Goal: Task Accomplishment & Management: Manage account settings

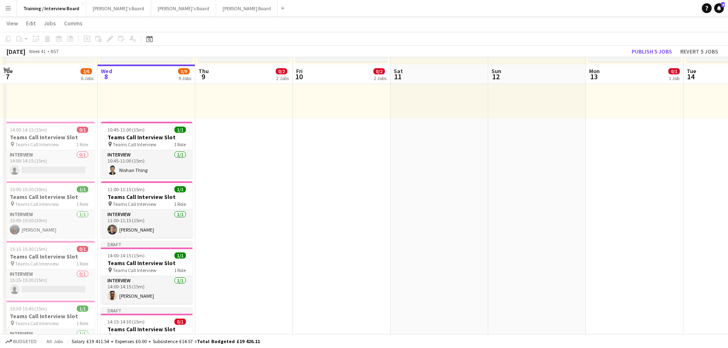
scroll to position [168, 0]
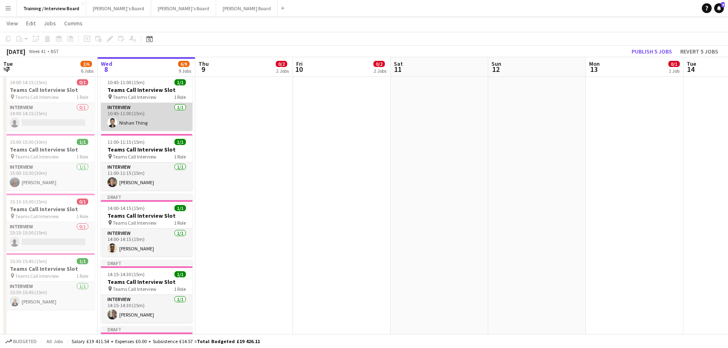
click at [141, 123] on app-card-role "Interview [DATE] 10:45-11:00 (15m) Nishan Thing" at bounding box center [147, 117] width 92 height 28
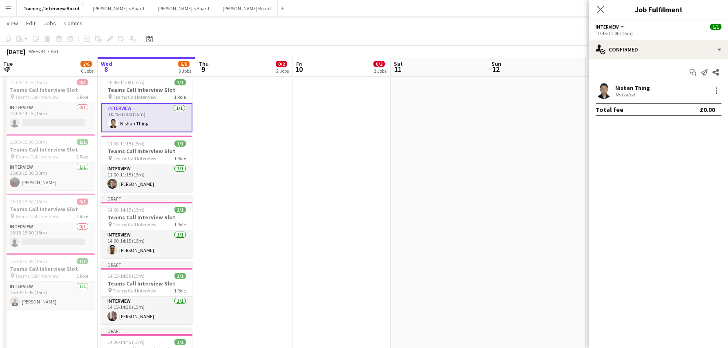
click at [637, 89] on div "Nishan Thing" at bounding box center [632, 87] width 35 height 7
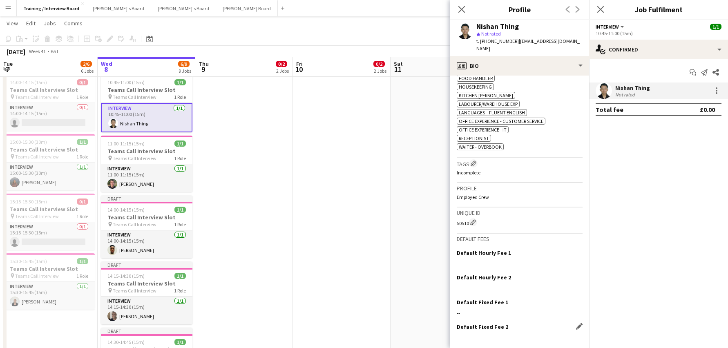
scroll to position [348, 0]
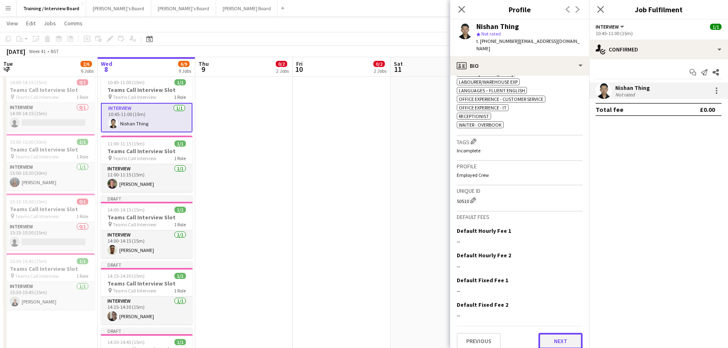
click at [561, 333] on button "Next" at bounding box center [561, 341] width 44 height 16
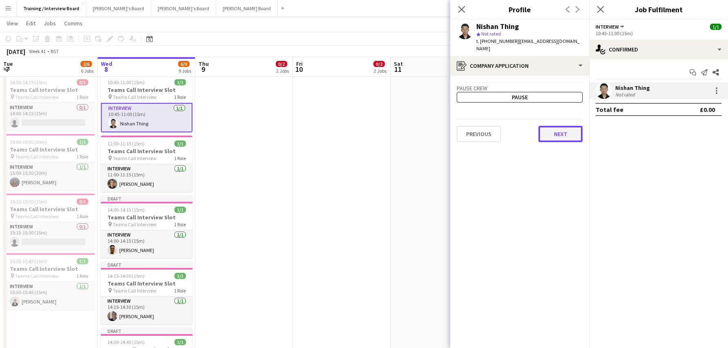
click at [555, 126] on button "Next" at bounding box center [561, 134] width 44 height 16
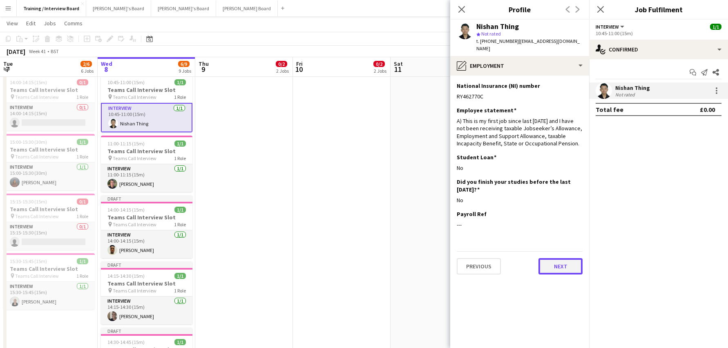
click at [571, 262] on button "Next" at bounding box center [561, 266] width 44 height 16
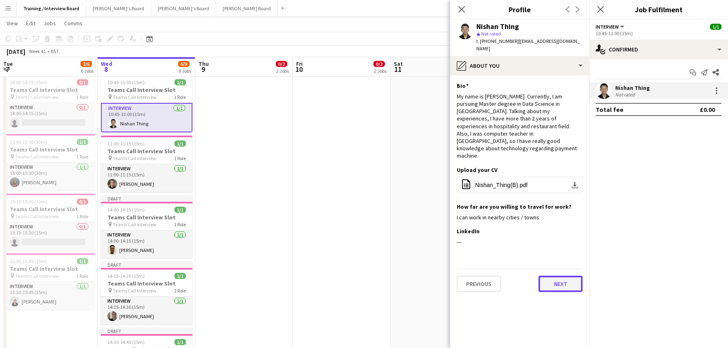
click at [565, 276] on button "Next" at bounding box center [561, 284] width 44 height 16
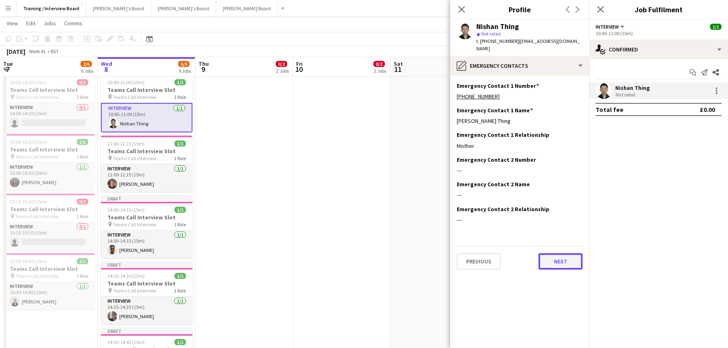
click at [546, 256] on button "Next" at bounding box center [561, 261] width 44 height 16
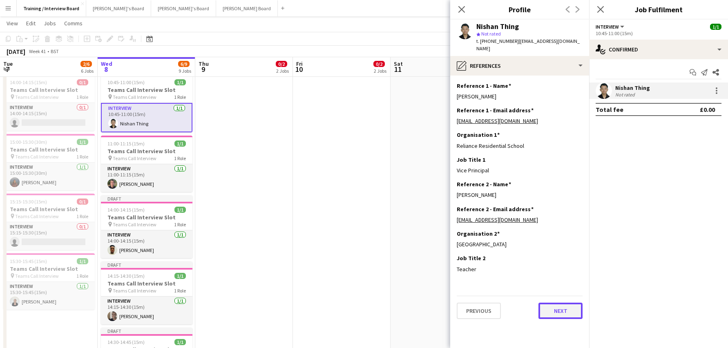
click at [569, 303] on button "Next" at bounding box center [561, 311] width 44 height 16
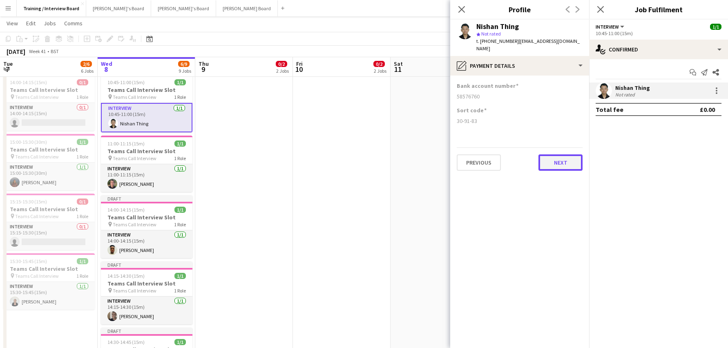
click at [570, 154] on button "Next" at bounding box center [561, 162] width 44 height 16
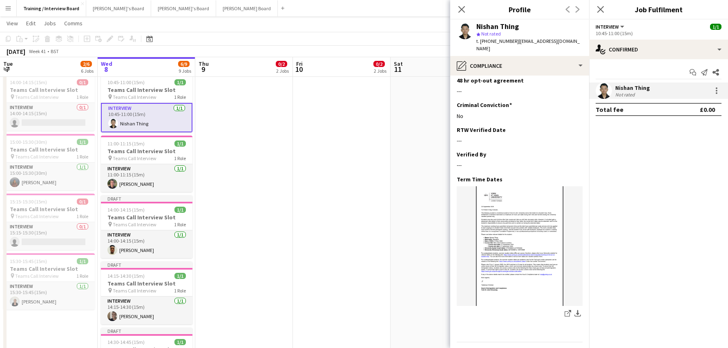
scroll to position [346, 0]
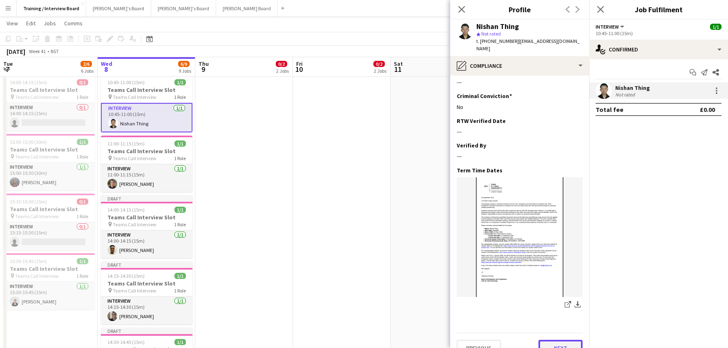
click at [568, 340] on button "Next" at bounding box center [561, 348] width 44 height 16
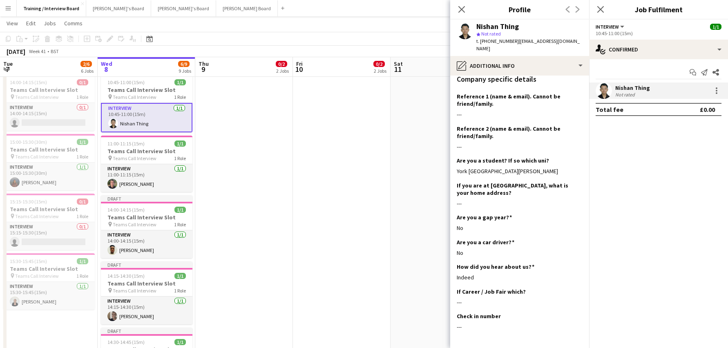
scroll to position [145, 0]
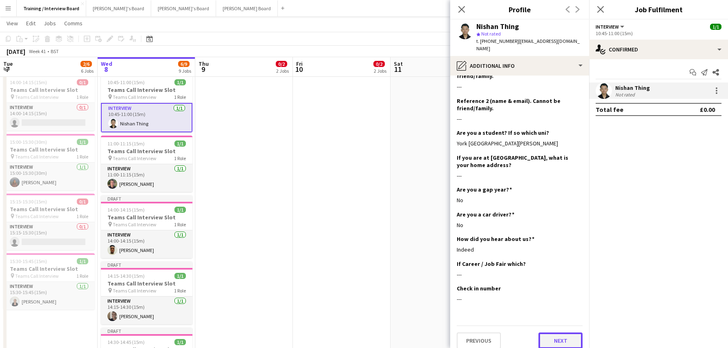
click at [557, 333] on button "Next" at bounding box center [561, 341] width 44 height 16
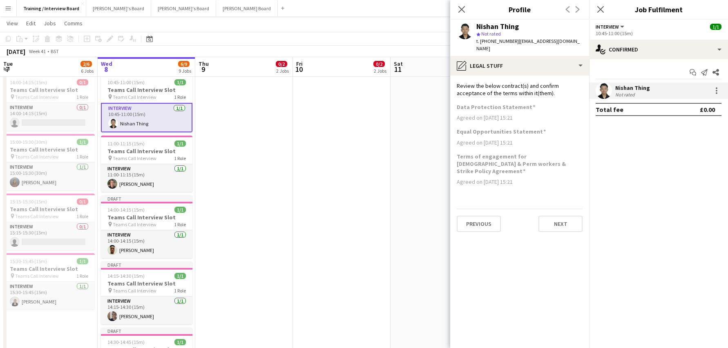
scroll to position [0, 0]
click at [546, 216] on button "Next" at bounding box center [561, 224] width 44 height 16
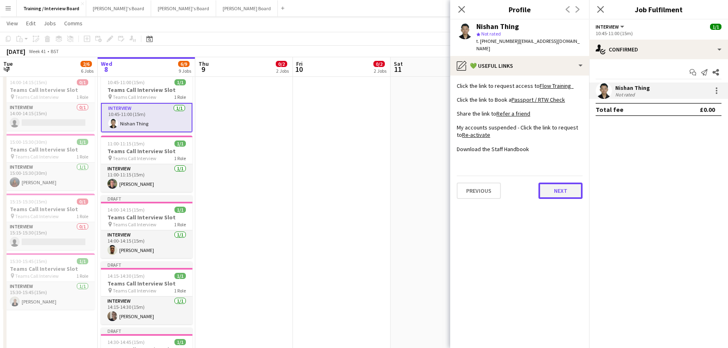
click at [564, 184] on button "Next" at bounding box center [561, 191] width 44 height 16
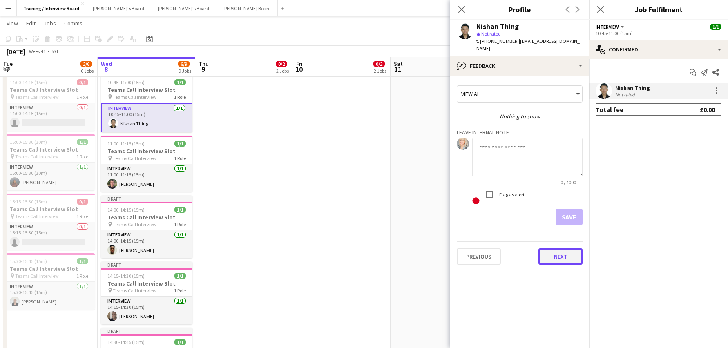
click at [559, 250] on button "Next" at bounding box center [561, 256] width 44 height 16
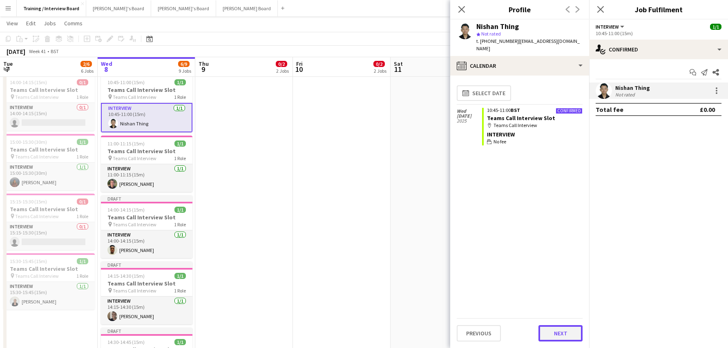
click at [565, 331] on button "Next" at bounding box center [561, 333] width 44 height 16
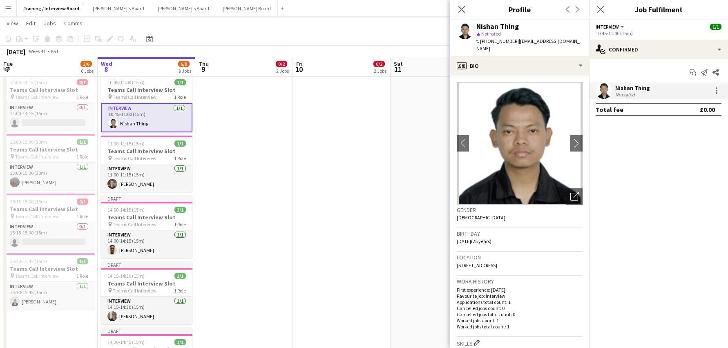
drag, startPoint x: 459, startPoint y: 7, endPoint x: 544, endPoint y: 20, distance: 85.5
click at [460, 7] on icon "Close pop-in" at bounding box center [462, 9] width 7 height 7
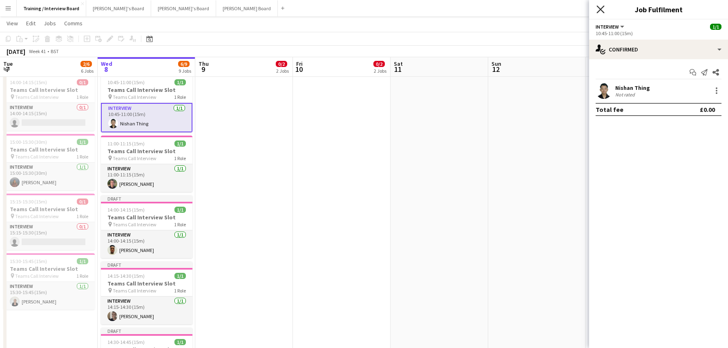
click at [603, 9] on icon "Close pop-in" at bounding box center [601, 9] width 8 height 8
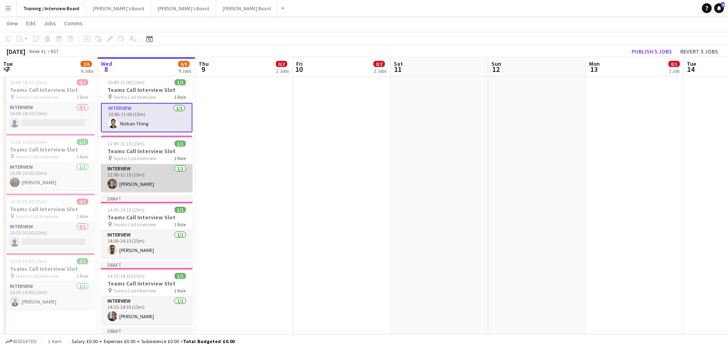
click at [131, 183] on app-card-role "Interview [DATE] 11:00-11:15 (15m) [PERSON_NAME]" at bounding box center [147, 178] width 92 height 28
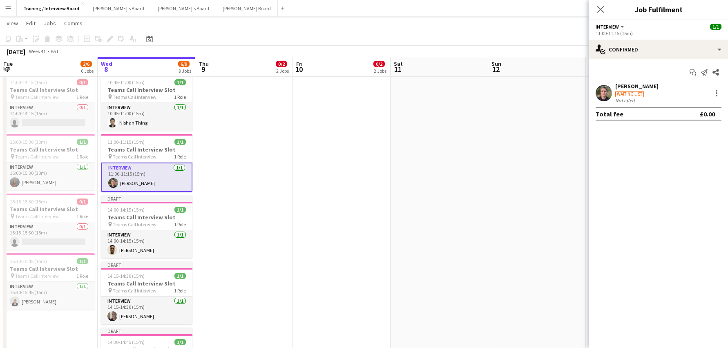
click at [652, 87] on div "[PERSON_NAME]" at bounding box center [636, 86] width 43 height 7
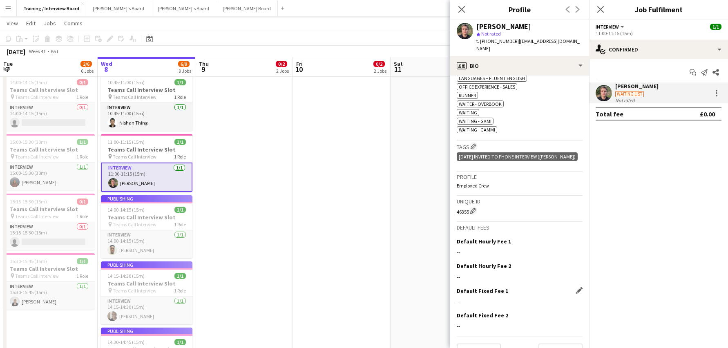
scroll to position [362, 0]
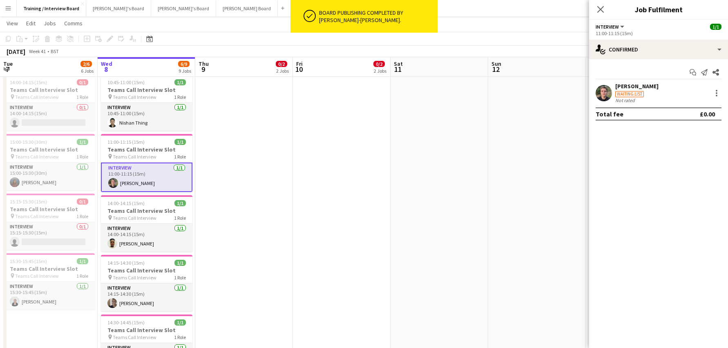
click at [632, 89] on div "[PERSON_NAME]" at bounding box center [636, 86] width 43 height 7
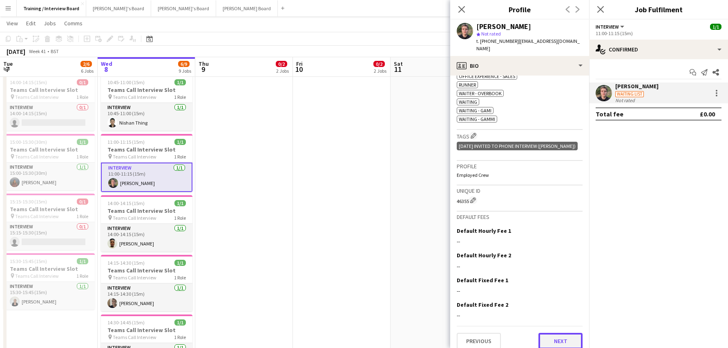
click at [555, 333] on button "Next" at bounding box center [561, 341] width 44 height 16
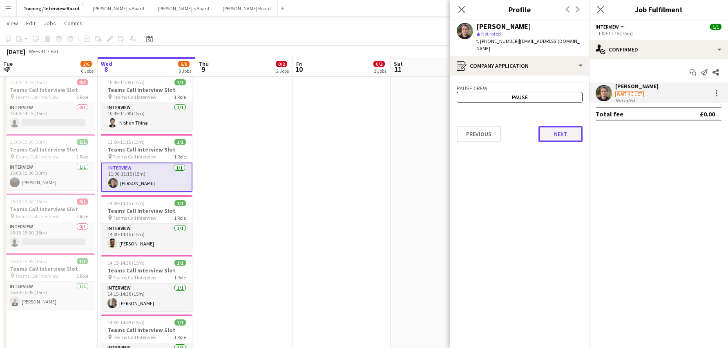
click at [556, 128] on button "Next" at bounding box center [561, 134] width 44 height 16
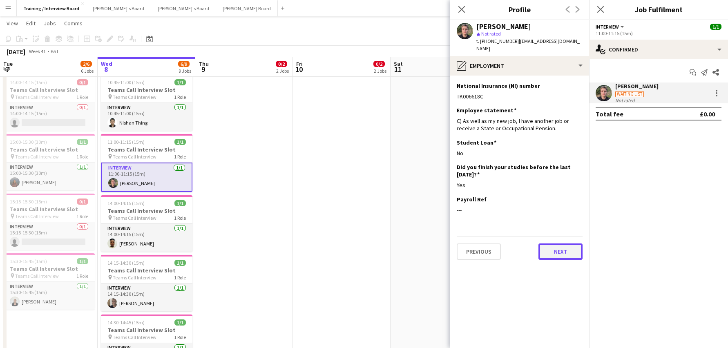
click at [570, 244] on button "Next" at bounding box center [561, 252] width 44 height 16
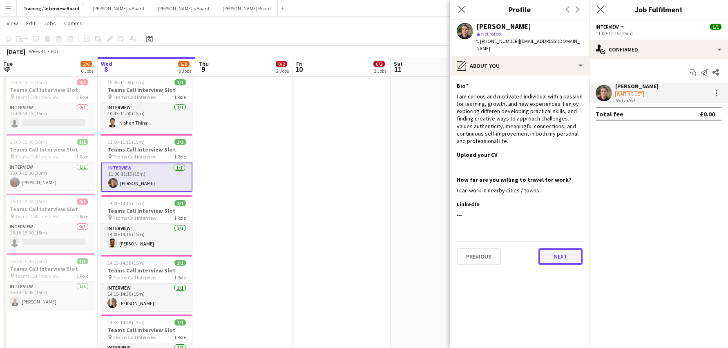
click at [557, 251] on button "Next" at bounding box center [561, 256] width 44 height 16
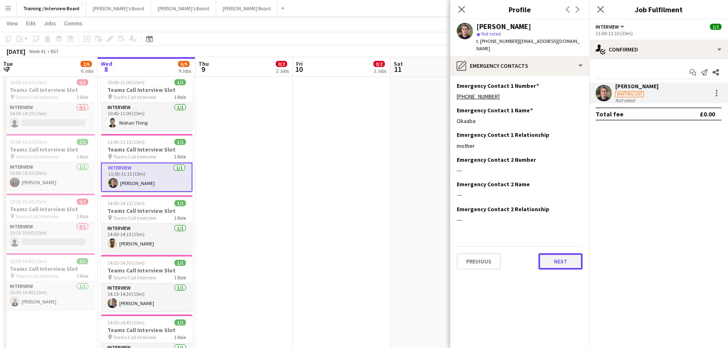
click at [572, 260] on button "Next" at bounding box center [561, 261] width 44 height 16
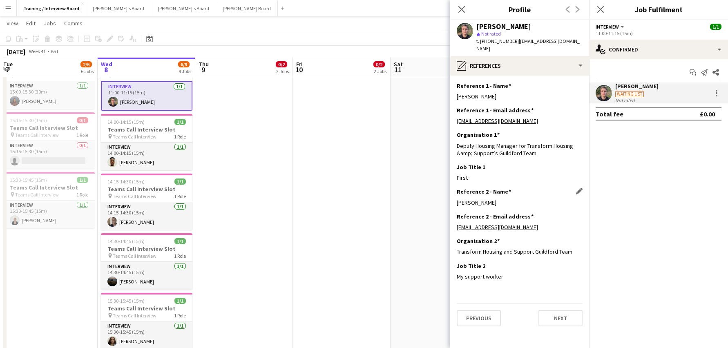
scroll to position [250, 0]
click at [569, 313] on button "Next" at bounding box center [561, 318] width 44 height 16
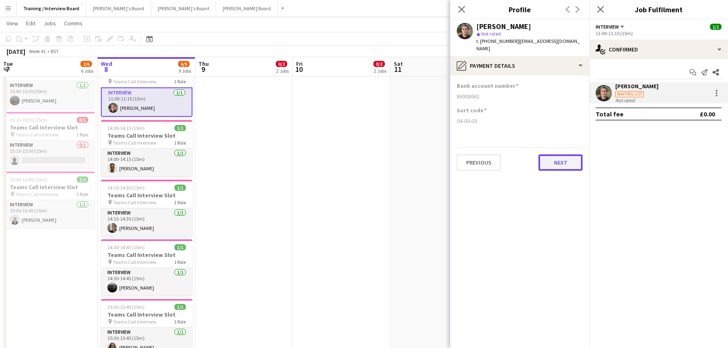
click at [568, 158] on button "Next" at bounding box center [561, 162] width 44 height 16
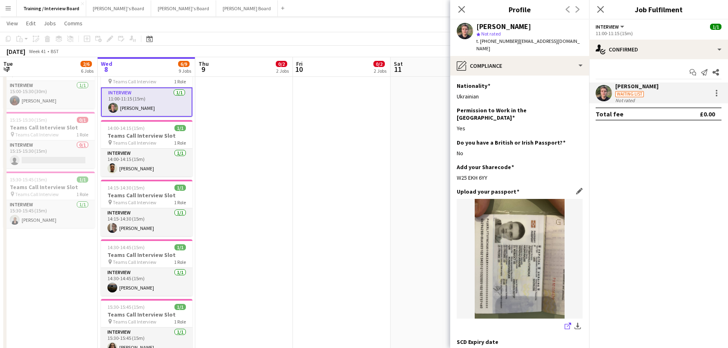
click at [566, 322] on link "share-external-link-1" at bounding box center [568, 327] width 10 height 10
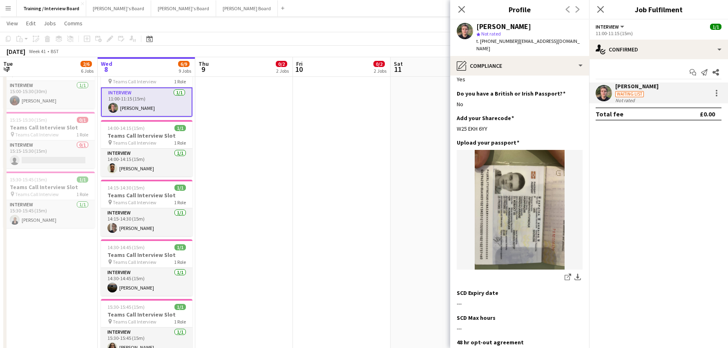
scroll to position [65, 0]
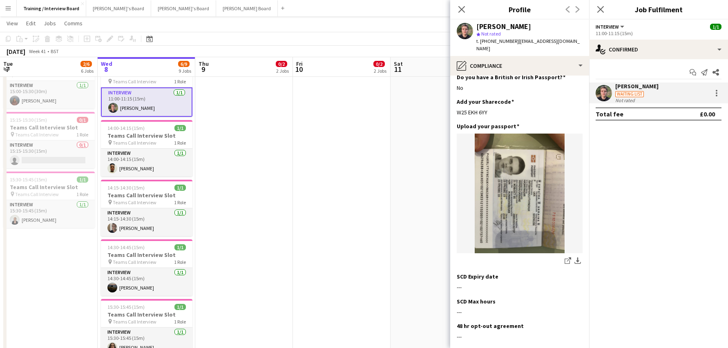
drag, startPoint x: 463, startPoint y: 9, endPoint x: 553, endPoint y: 1, distance: 90.3
click at [464, 9] on icon "Close pop-in" at bounding box center [462, 9] width 7 height 7
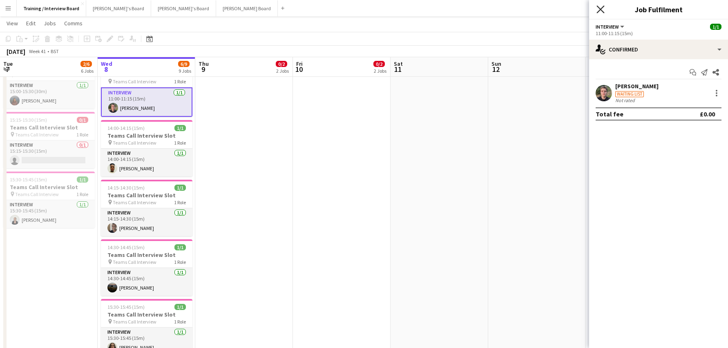
click at [601, 6] on icon "Close pop-in" at bounding box center [601, 9] width 8 height 8
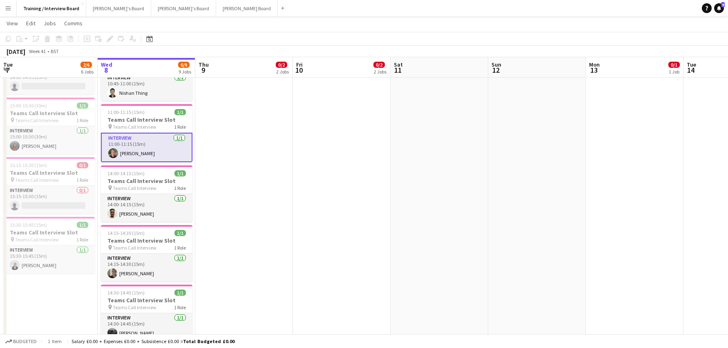
scroll to position [209, 0]
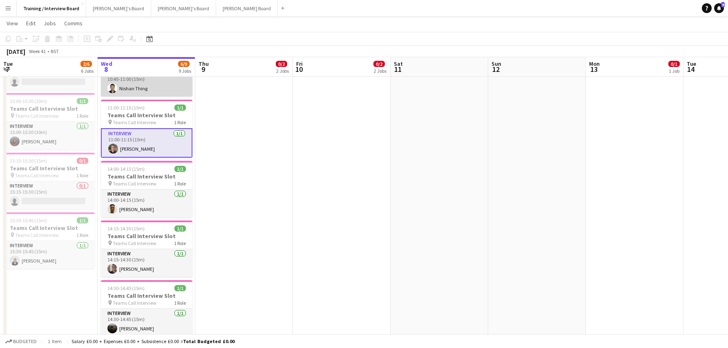
click at [148, 91] on app-card-role "Interview [DATE] 10:45-11:00 (15m) Nishan Thing" at bounding box center [147, 83] width 92 height 28
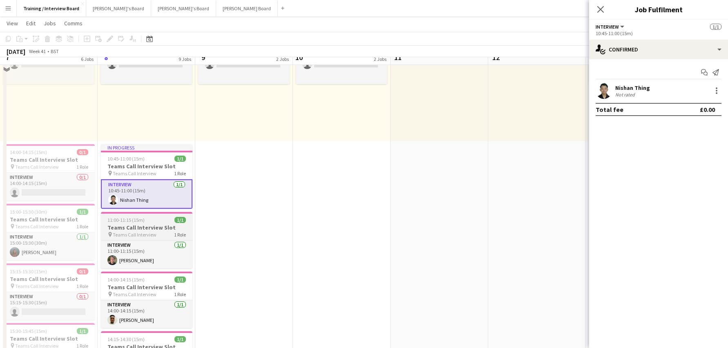
scroll to position [87, 0]
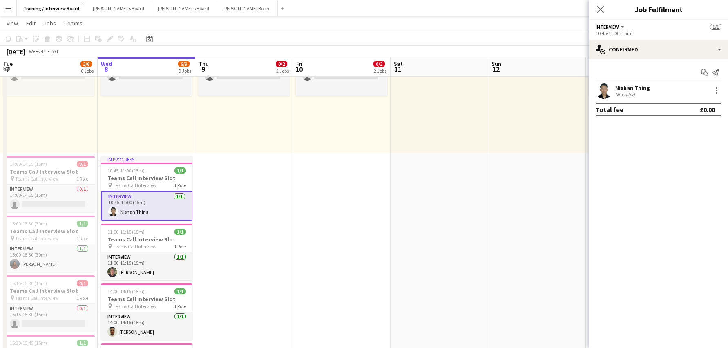
click at [143, 210] on app-card-role "Interview [DATE] 10:45-11:00 (15m) Nishan Thing" at bounding box center [147, 205] width 92 height 29
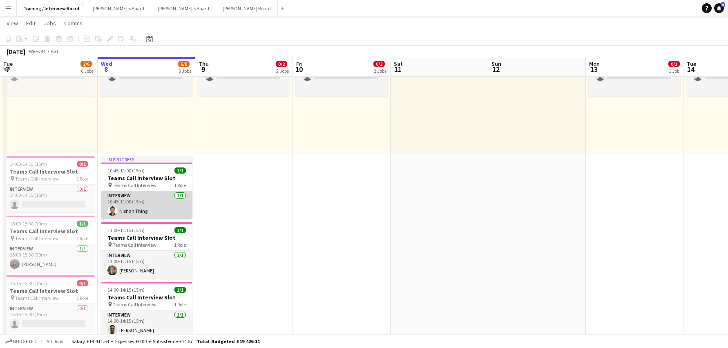
click at [145, 214] on app-card-role "Interview [DATE] 10:45-11:00 (15m) Nishan Thing" at bounding box center [147, 205] width 92 height 28
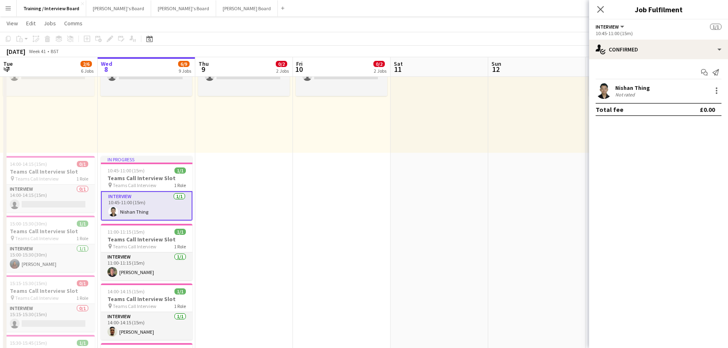
click at [629, 87] on div "Nishan Thing" at bounding box center [632, 87] width 35 height 7
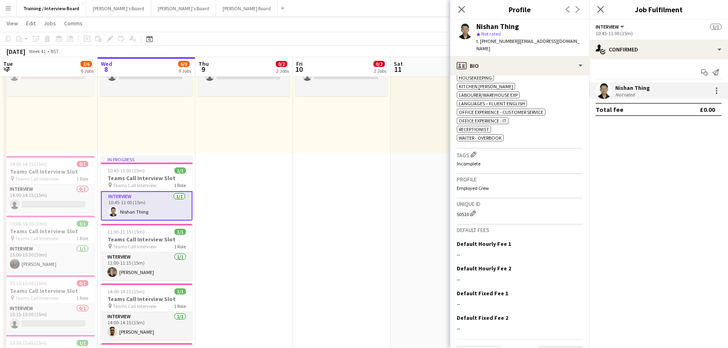
scroll to position [348, 0]
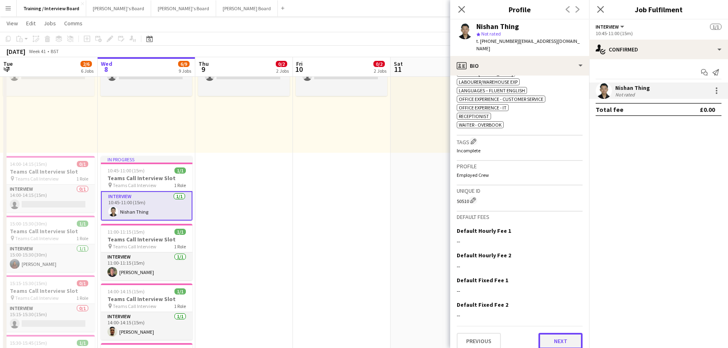
click at [551, 337] on button "Next" at bounding box center [561, 341] width 44 height 16
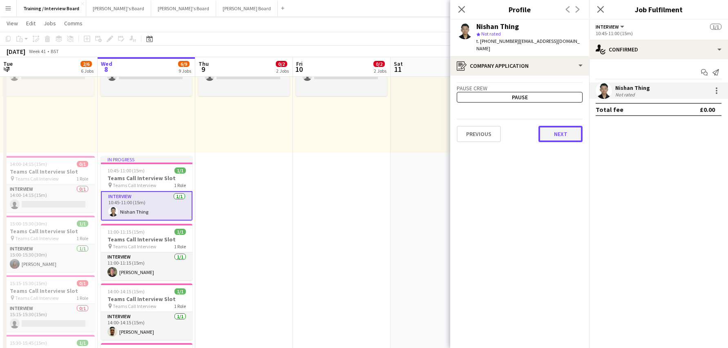
click at [561, 126] on button "Next" at bounding box center [561, 134] width 44 height 16
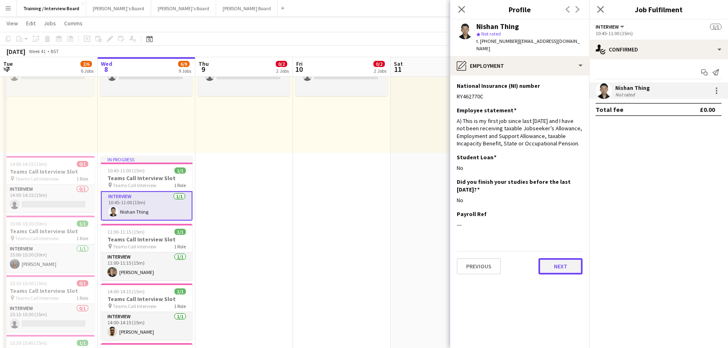
click at [569, 260] on button "Next" at bounding box center [561, 266] width 44 height 16
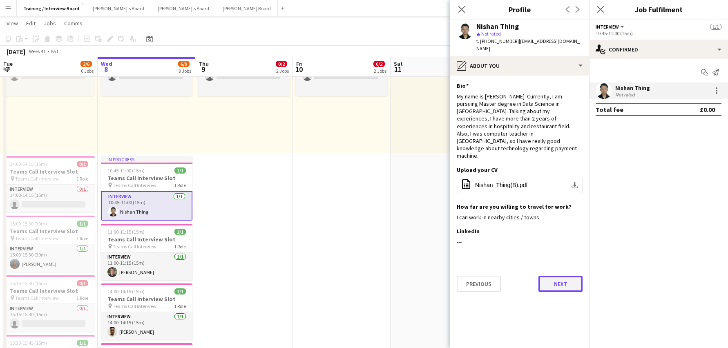
click at [562, 276] on button "Next" at bounding box center [561, 284] width 44 height 16
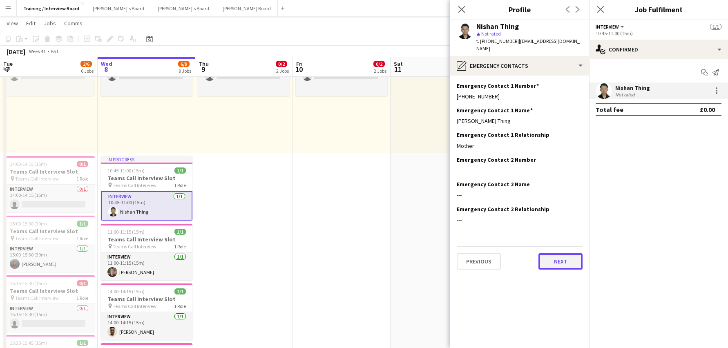
click at [555, 253] on button "Next" at bounding box center [561, 261] width 44 height 16
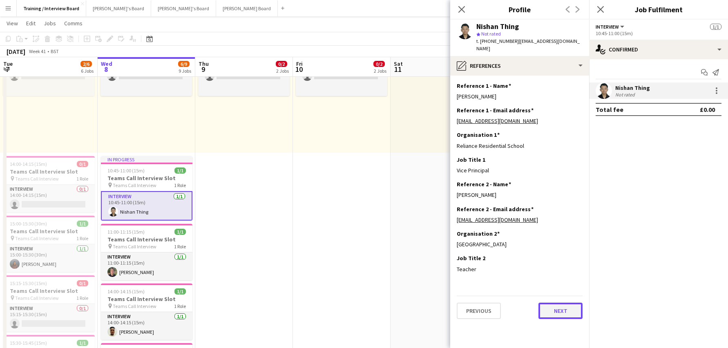
click at [557, 303] on button "Next" at bounding box center [561, 311] width 44 height 16
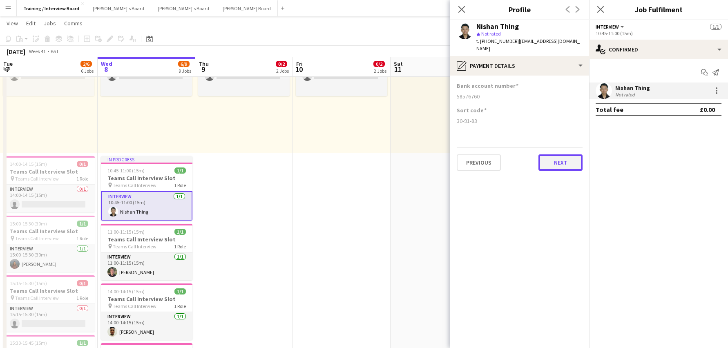
click at [562, 154] on button "Next" at bounding box center [561, 162] width 44 height 16
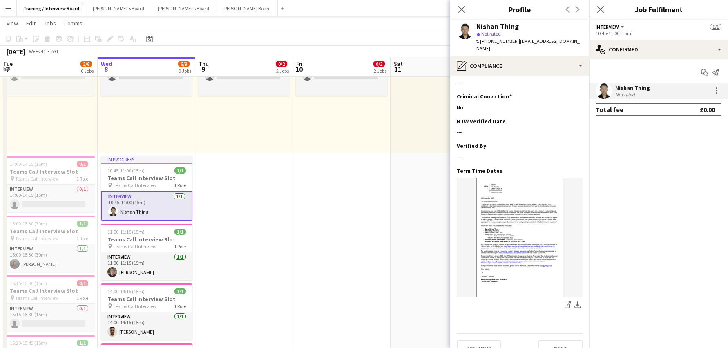
scroll to position [346, 0]
click at [545, 340] on button "Next" at bounding box center [561, 348] width 44 height 16
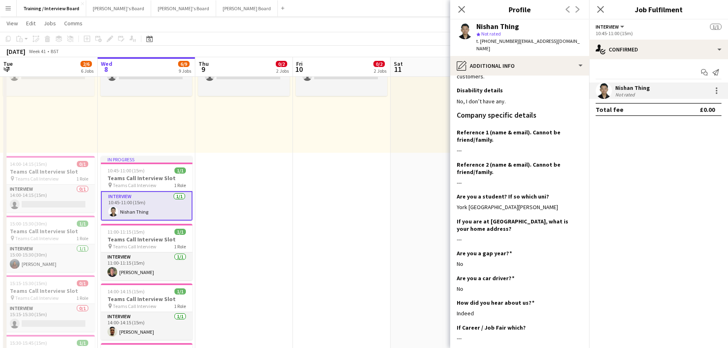
scroll to position [145, 0]
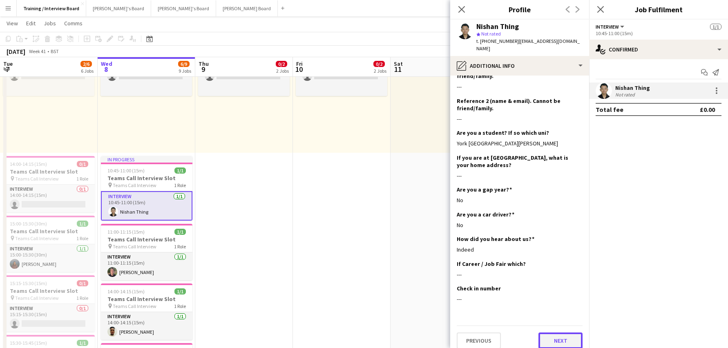
click at [564, 333] on button "Next" at bounding box center [561, 341] width 44 height 16
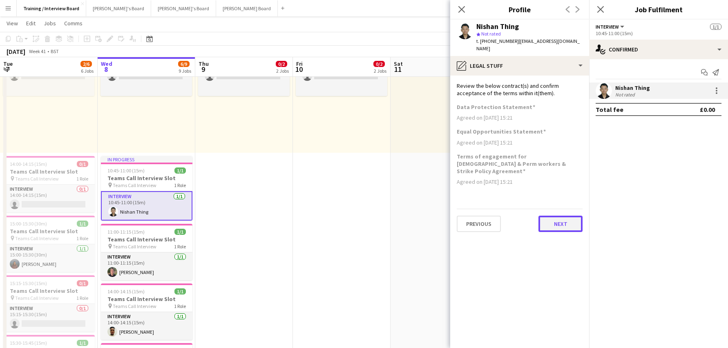
click at [556, 216] on button "Next" at bounding box center [561, 224] width 44 height 16
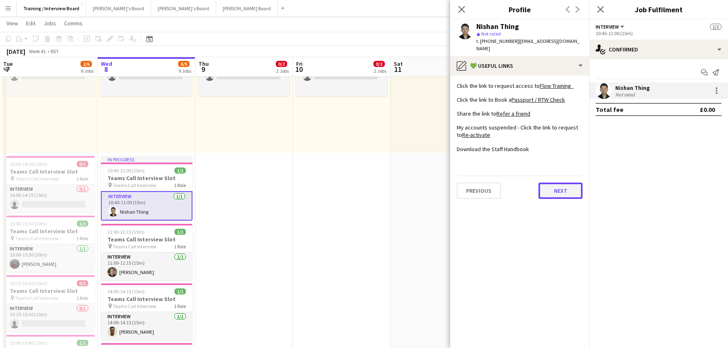
click at [572, 186] on button "Next" at bounding box center [561, 191] width 44 height 16
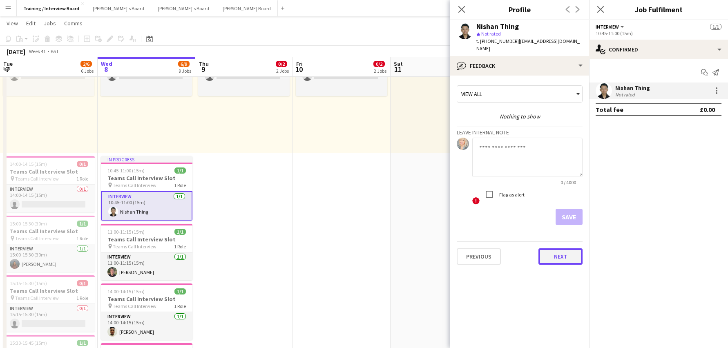
click at [564, 248] on button "Next" at bounding box center [561, 256] width 44 height 16
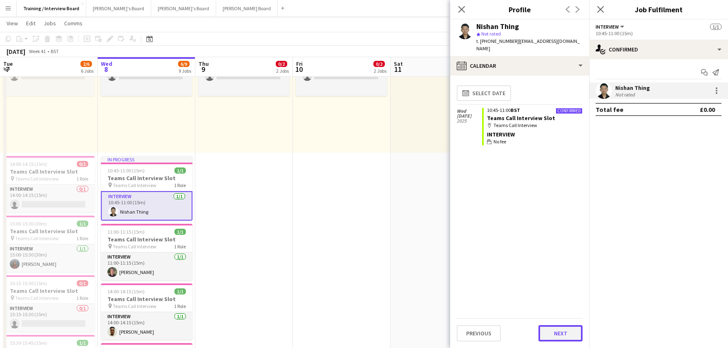
click at [563, 331] on button "Next" at bounding box center [561, 333] width 44 height 16
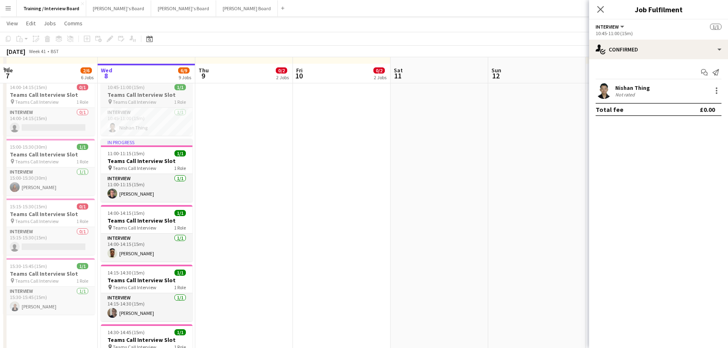
scroll to position [245, 0]
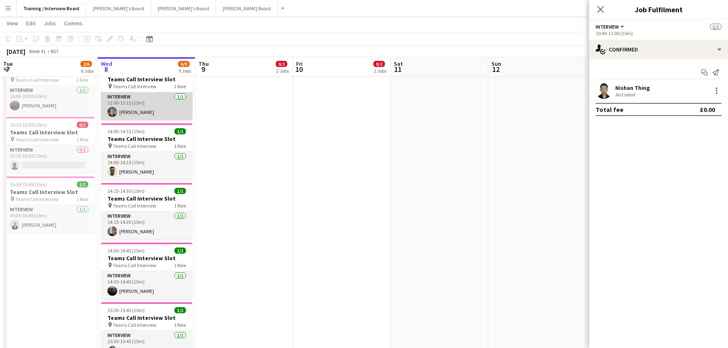
click at [143, 112] on app-card-role "Interview [DATE] 11:00-11:15 (15m) [PERSON_NAME]" at bounding box center [147, 106] width 92 height 28
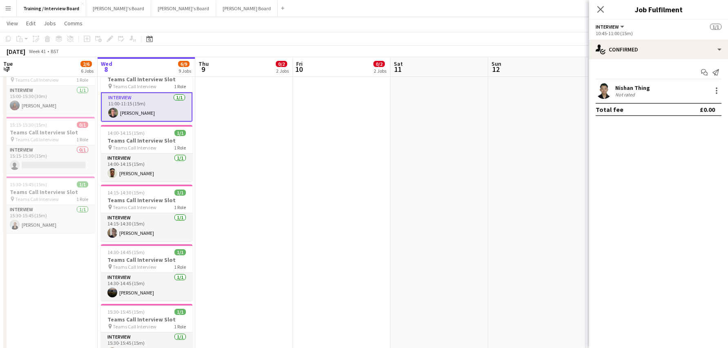
click at [129, 115] on app-card-role "Interview [DATE] 11:00-11:15 (15m) [PERSON_NAME]" at bounding box center [147, 106] width 92 height 29
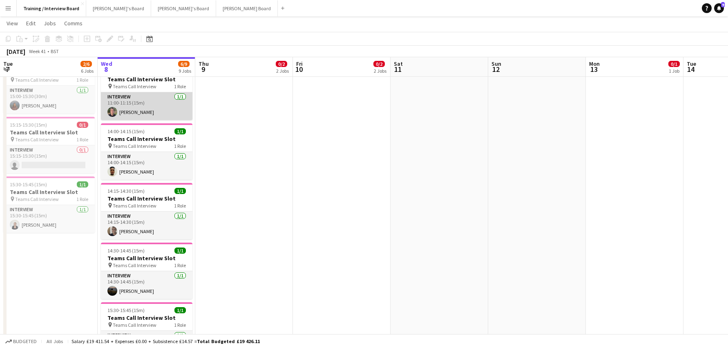
click at [147, 114] on app-card-role "Interview [DATE] 11:00-11:15 (15m) [PERSON_NAME]" at bounding box center [147, 106] width 92 height 28
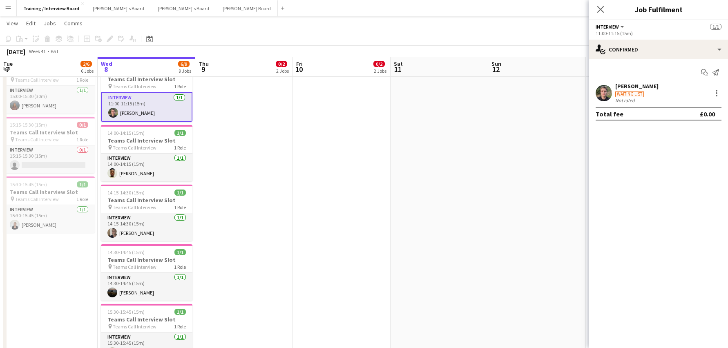
click at [636, 88] on div "[PERSON_NAME]" at bounding box center [636, 86] width 43 height 7
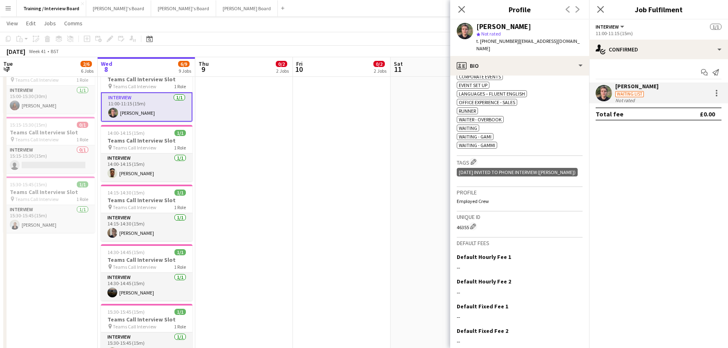
scroll to position [362, 0]
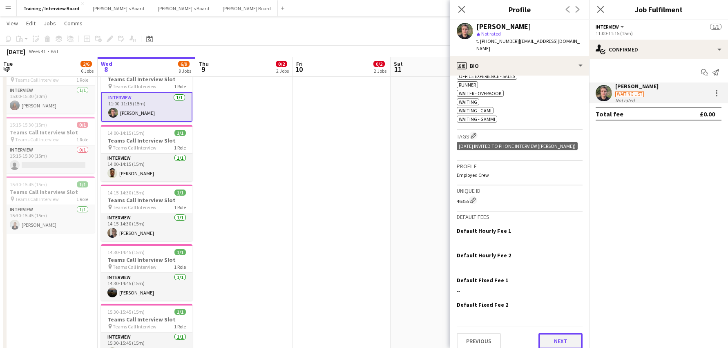
click at [546, 335] on button "Next" at bounding box center [561, 341] width 44 height 16
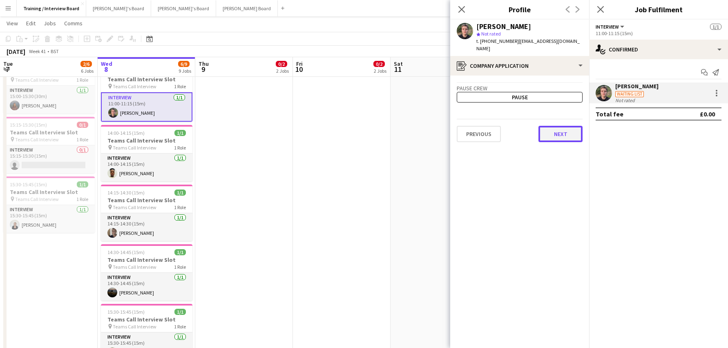
click at [560, 127] on button "Next" at bounding box center [561, 134] width 44 height 16
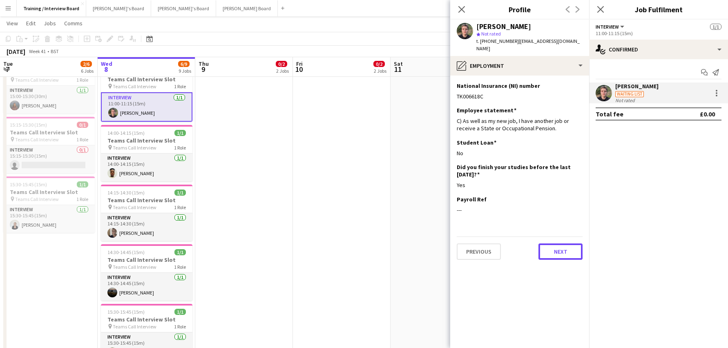
click at [555, 244] on button "Next" at bounding box center [561, 252] width 44 height 16
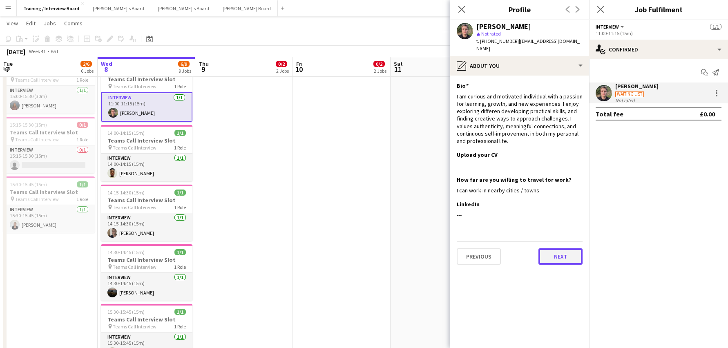
click at [567, 252] on button "Next" at bounding box center [561, 256] width 44 height 16
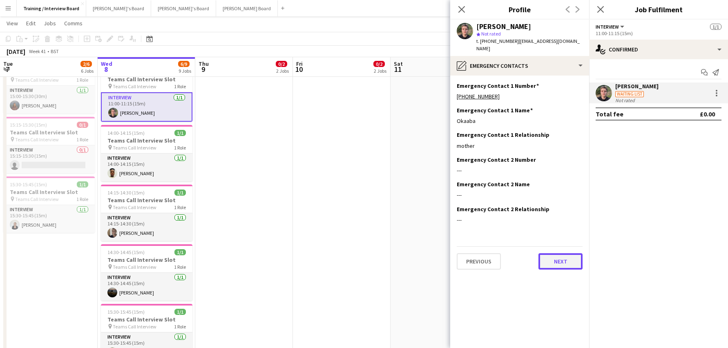
click at [543, 253] on button "Next" at bounding box center [561, 261] width 44 height 16
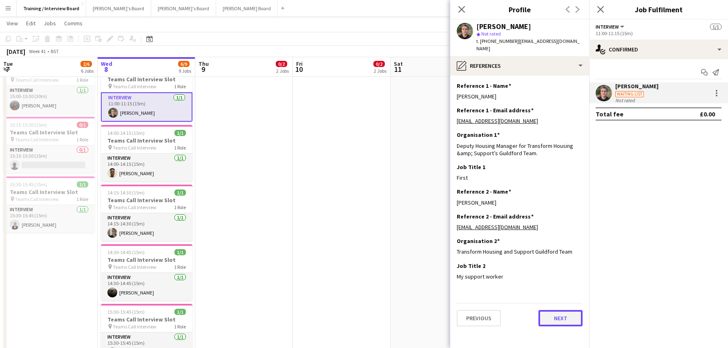
click at [570, 314] on button "Next" at bounding box center [561, 318] width 44 height 16
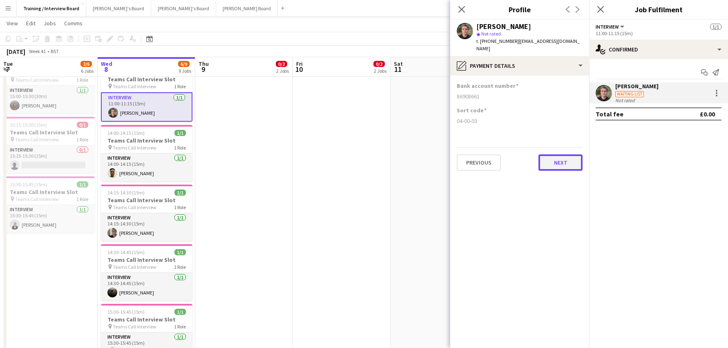
click at [571, 154] on button "Next" at bounding box center [561, 162] width 44 height 16
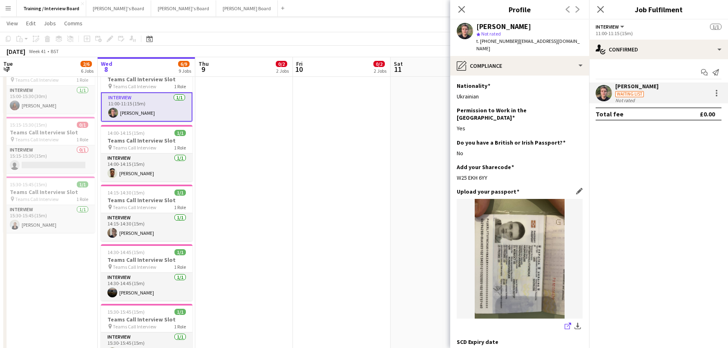
click at [565, 323] on icon "share-external-link-1" at bounding box center [568, 326] width 7 height 7
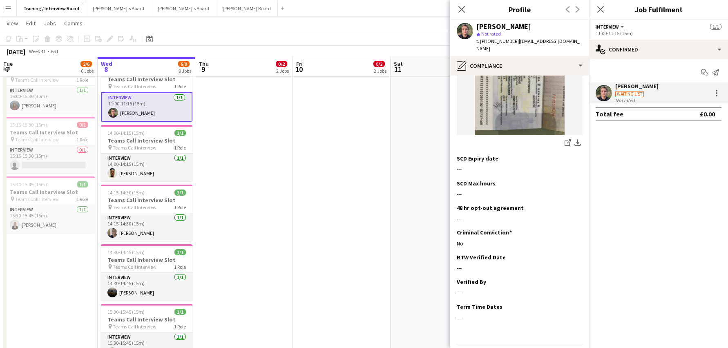
scroll to position [194, 0]
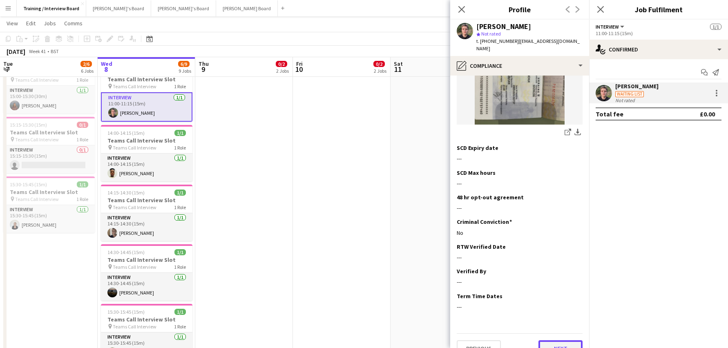
click at [555, 340] on button "Next" at bounding box center [561, 348] width 44 height 16
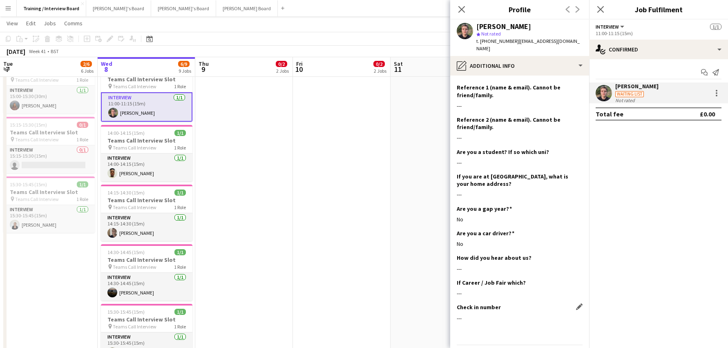
scroll to position [123, 0]
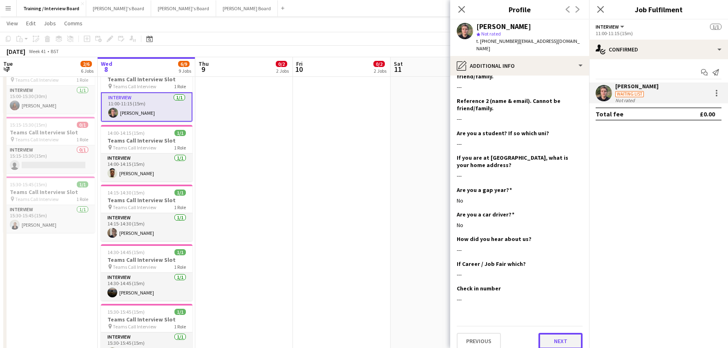
drag, startPoint x: 556, startPoint y: 335, endPoint x: 559, endPoint y: 323, distance: 12.3
click at [556, 335] on button "Next" at bounding box center [561, 341] width 44 height 16
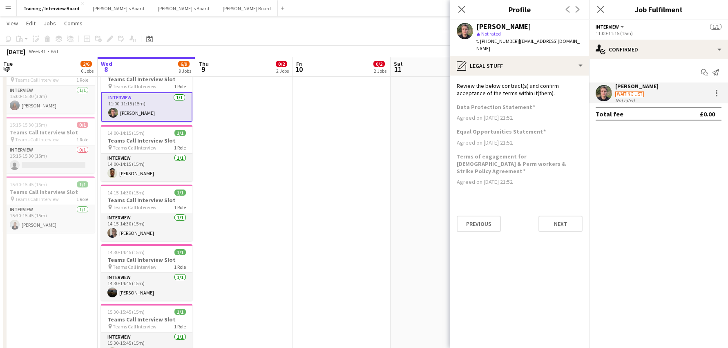
click at [548, 209] on div "Previous Next" at bounding box center [520, 220] width 126 height 23
click at [548, 216] on button "Next" at bounding box center [561, 224] width 44 height 16
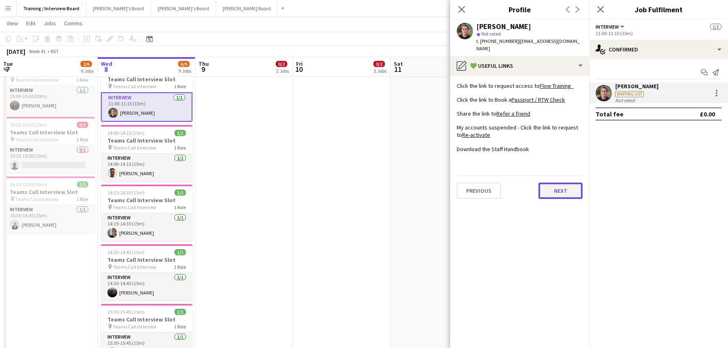
click at [551, 184] on button "Next" at bounding box center [561, 191] width 44 height 16
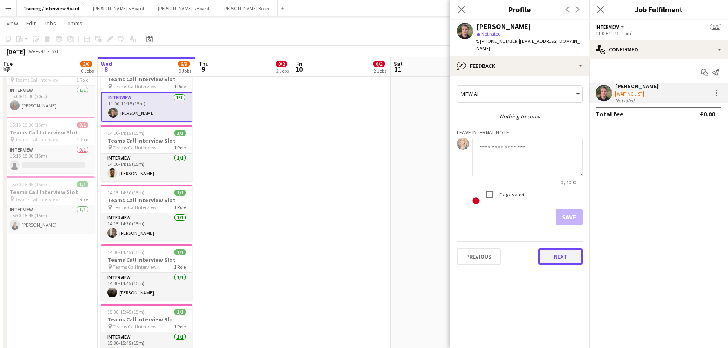
click at [567, 248] on button "Next" at bounding box center [561, 256] width 44 height 16
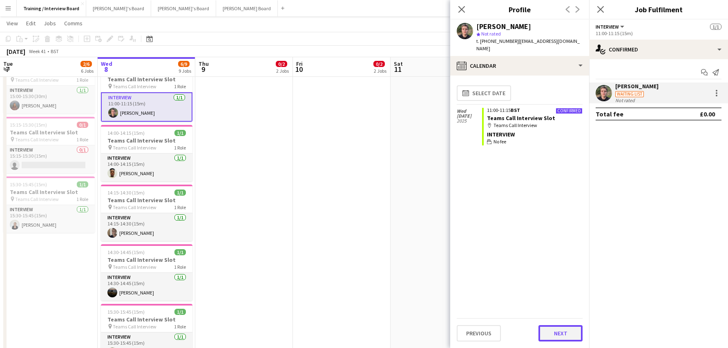
click at [566, 338] on button "Next" at bounding box center [561, 333] width 44 height 16
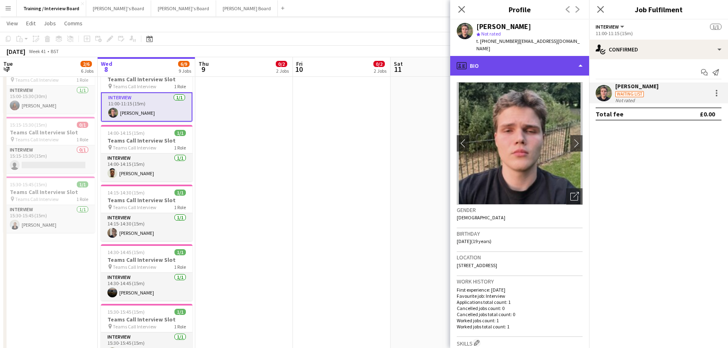
click at [581, 59] on div "profile Bio" at bounding box center [519, 66] width 139 height 20
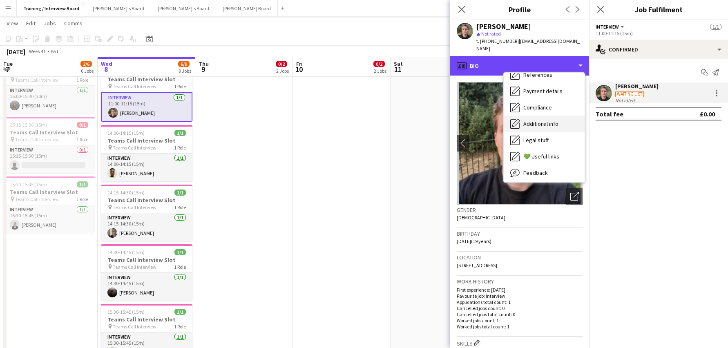
scroll to position [110, 0]
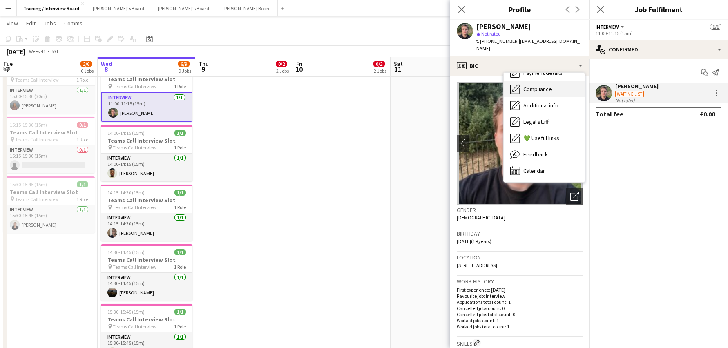
click at [533, 85] on span "Compliance" at bounding box center [537, 88] width 29 height 7
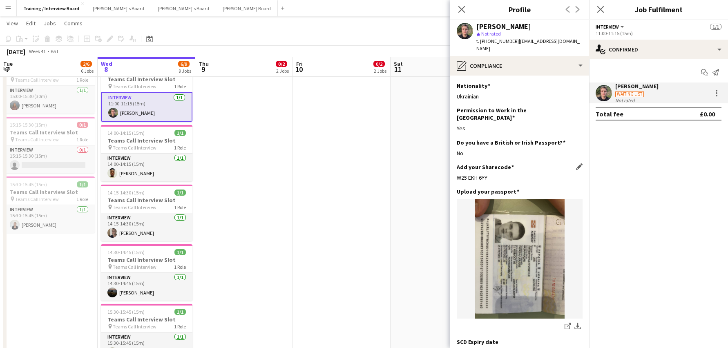
drag, startPoint x: 452, startPoint y: 161, endPoint x: 490, endPoint y: 163, distance: 37.7
click at [490, 163] on app-section-data-types "Nationality Edit this field Ukrainian Permission to Work in the [GEOGRAPHIC_DAT…" at bounding box center [519, 212] width 139 height 273
copy div "W25 EKH 6YY"
click at [576, 188] on app-icon "Edit this field" at bounding box center [579, 191] width 7 height 7
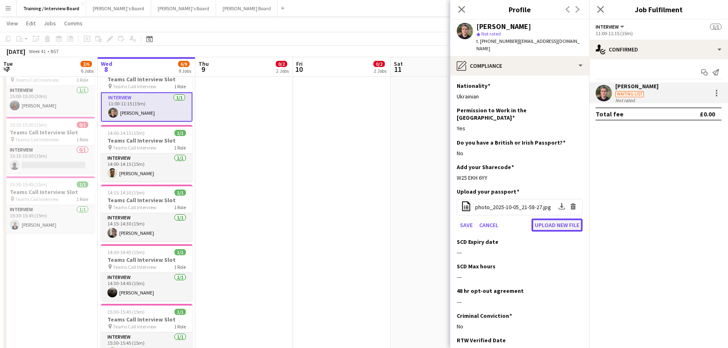
click at [548, 219] on button "Upload new file" at bounding box center [557, 225] width 51 height 13
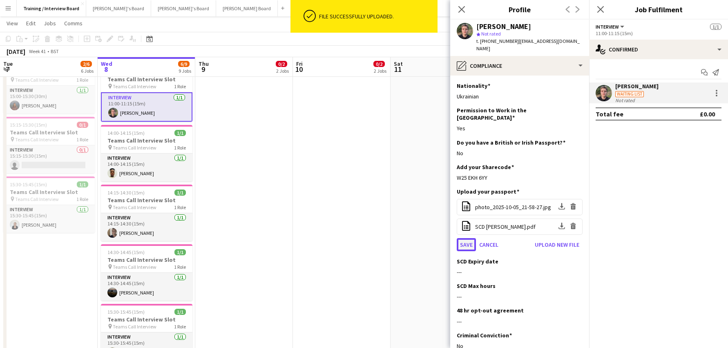
click at [463, 238] on button "Save" at bounding box center [466, 244] width 19 height 13
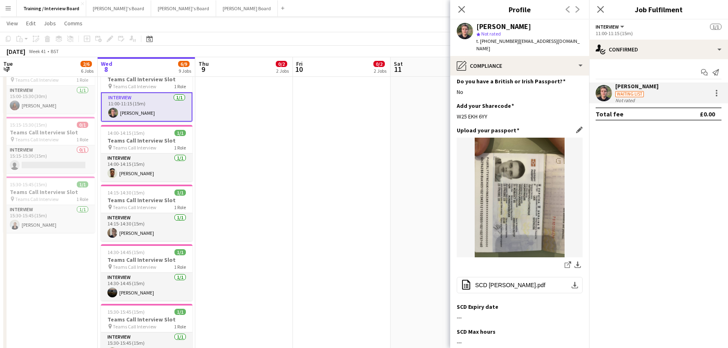
scroll to position [82, 0]
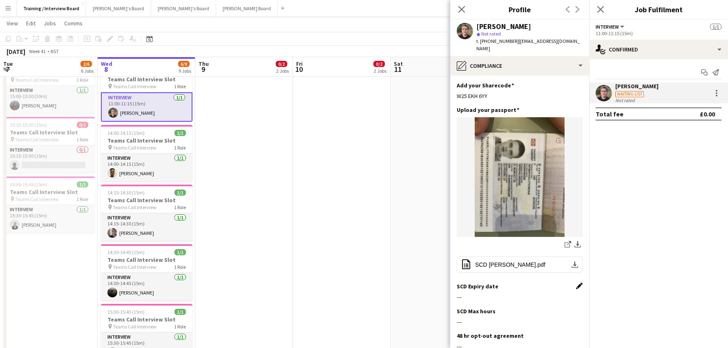
click at [576, 283] on app-icon "Edit this field" at bounding box center [579, 286] width 7 height 7
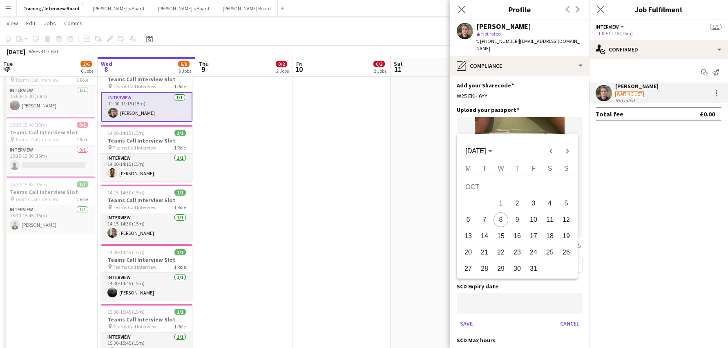
click at [492, 150] on span "[DATE]" at bounding box center [478, 151] width 27 height 7
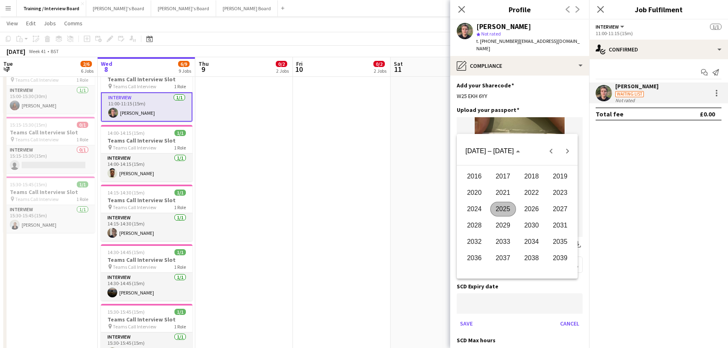
click at [503, 206] on span "2025" at bounding box center [503, 209] width 26 height 15
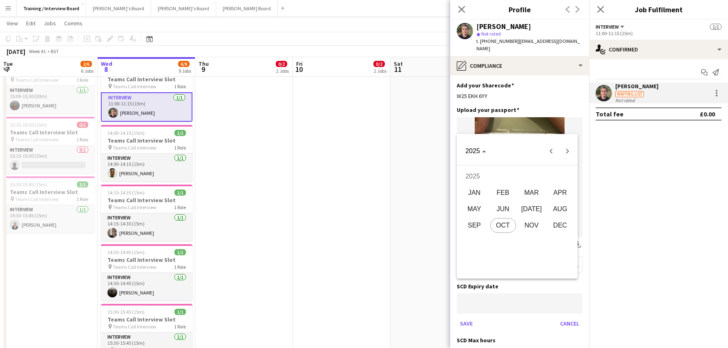
click at [536, 230] on span "NOV" at bounding box center [532, 225] width 26 height 15
click at [553, 191] on span "1" at bounding box center [550, 188] width 15 height 17
type input "**********"
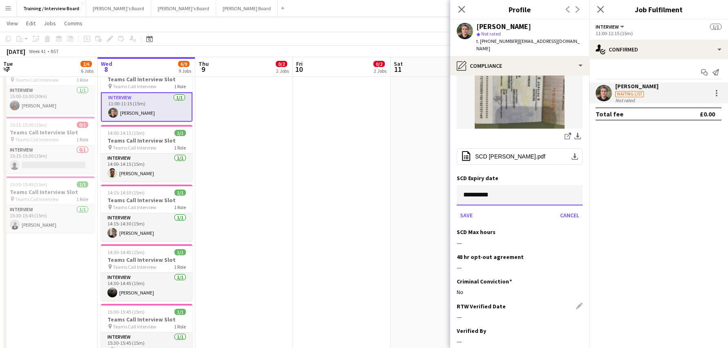
scroll to position [204, 0]
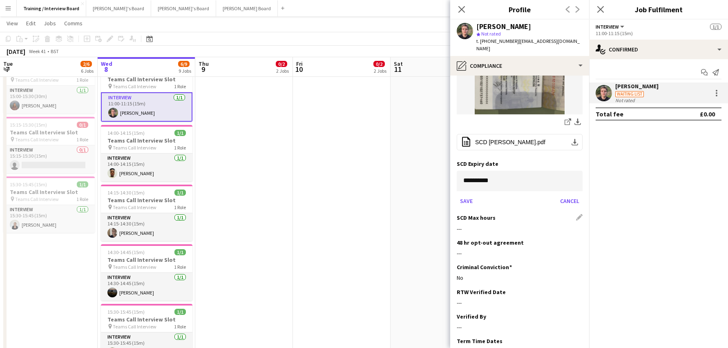
click at [573, 214] on div "SCD Max hours Edit this field" at bounding box center [520, 217] width 126 height 7
click at [459, 195] on button "Save" at bounding box center [466, 201] width 19 height 13
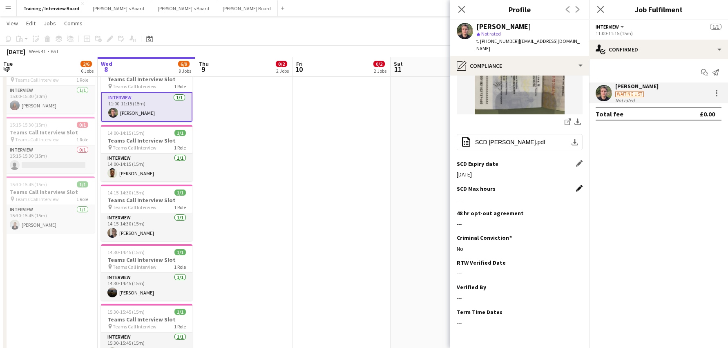
click at [576, 185] on app-icon "Edit this field" at bounding box center [579, 188] width 7 height 7
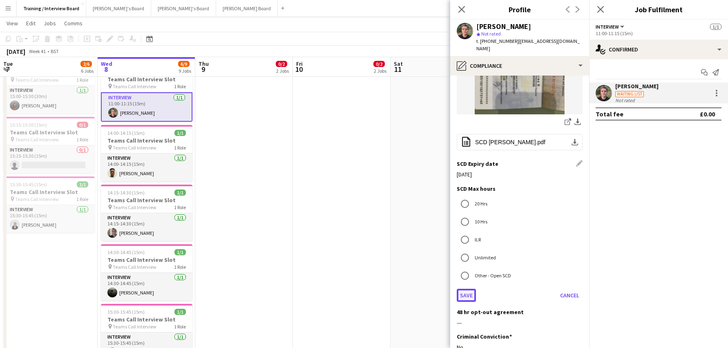
click at [463, 289] on button "Save" at bounding box center [466, 295] width 19 height 13
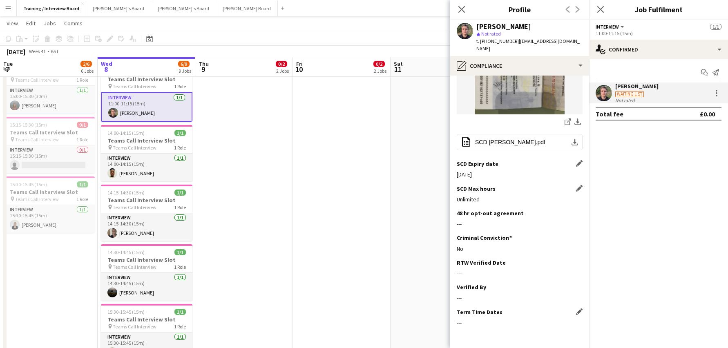
scroll to position [220, 0]
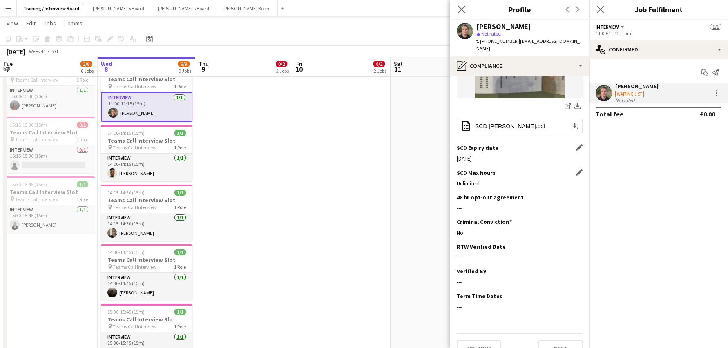
click at [457, 8] on app-icon "Close pop-in" at bounding box center [462, 10] width 12 height 12
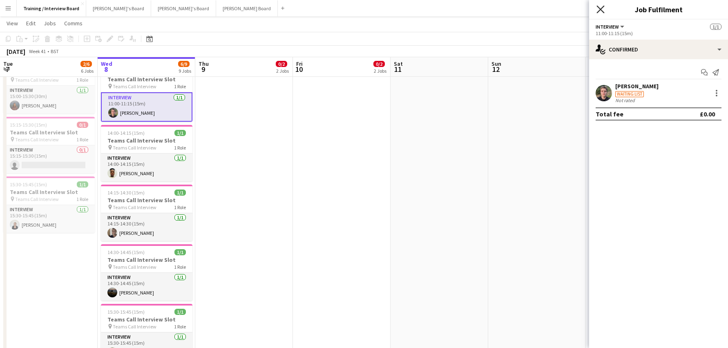
click at [599, 9] on icon "Close pop-in" at bounding box center [601, 9] width 8 height 8
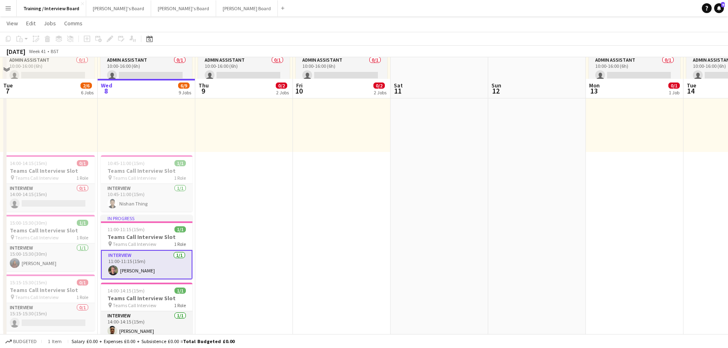
scroll to position [123, 0]
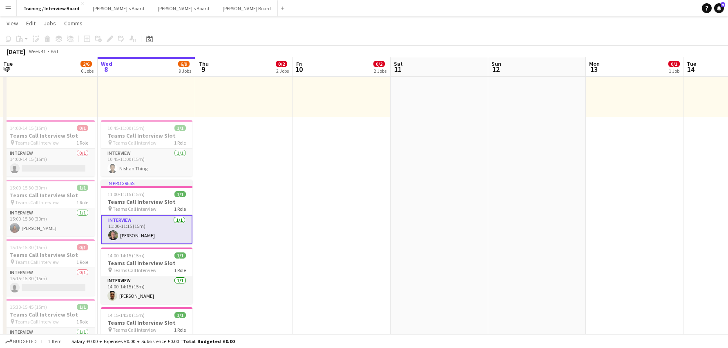
click at [121, 222] on app-card-role "Interview [DATE] 11:00-11:15 (15m) [PERSON_NAME]" at bounding box center [147, 229] width 92 height 29
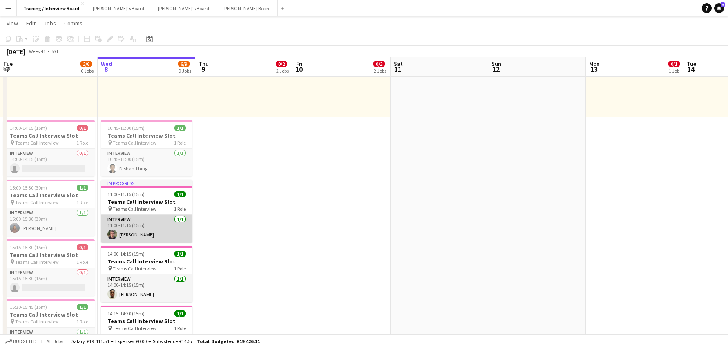
click at [149, 237] on app-card-role "Interview [DATE] 11:00-11:15 (15m) [PERSON_NAME]" at bounding box center [147, 229] width 92 height 28
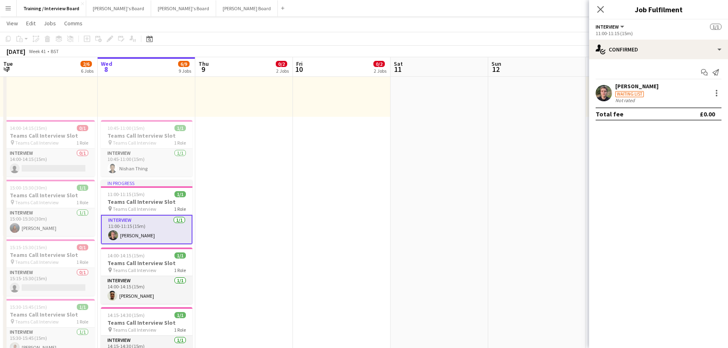
click at [631, 87] on div "[PERSON_NAME]" at bounding box center [636, 86] width 43 height 7
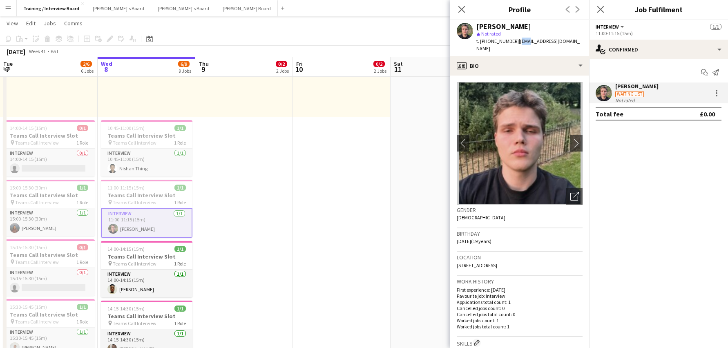
drag, startPoint x: 515, startPoint y: 43, endPoint x: 523, endPoint y: 43, distance: 7.8
click at [523, 43] on span "| [EMAIL_ADDRESS][DOMAIN_NAME]" at bounding box center [528, 44] width 103 height 13
click at [569, 34] on app-profile-header "[PERSON_NAME] star Not rated t. [PHONE_NUMBER] | [EMAIL_ADDRESS][DOMAIN_NAME]" at bounding box center [519, 38] width 139 height 36
drag, startPoint x: 515, startPoint y: 41, endPoint x: 564, endPoint y: 43, distance: 49.1
click at [564, 43] on div "[PERSON_NAME] star Not rated t. [PHONE_NUMBER] | [EMAIL_ADDRESS][DOMAIN_NAME]" at bounding box center [519, 38] width 139 height 36
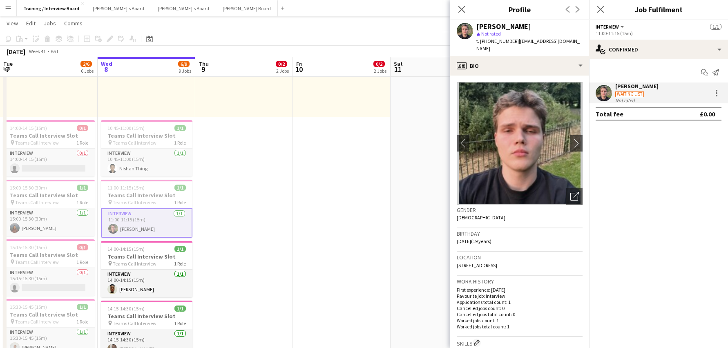
copy span "[EMAIL_ADDRESS][DOMAIN_NAME]"
click at [464, 6] on icon "Close pop-in" at bounding box center [462, 9] width 8 height 8
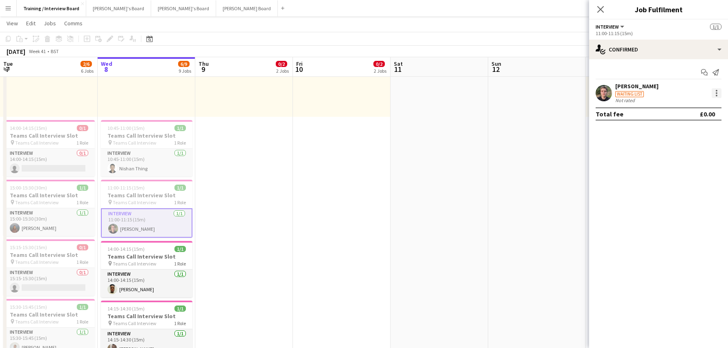
click at [716, 91] on div at bounding box center [717, 93] width 10 height 10
drag, startPoint x: 675, startPoint y: 183, endPoint x: 676, endPoint y: 179, distance: 4.3
click at [676, 183] on span "Remove" at bounding box center [676, 186] width 25 height 7
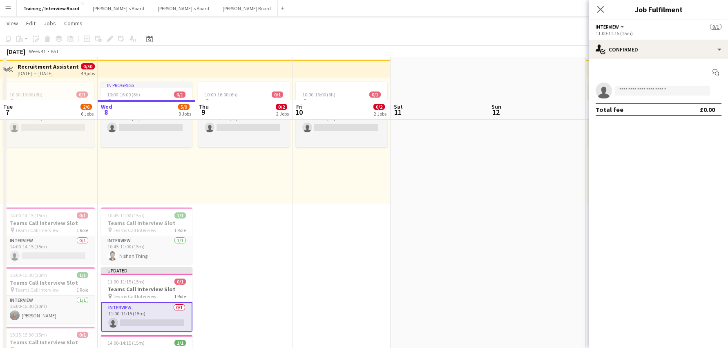
scroll to position [82, 0]
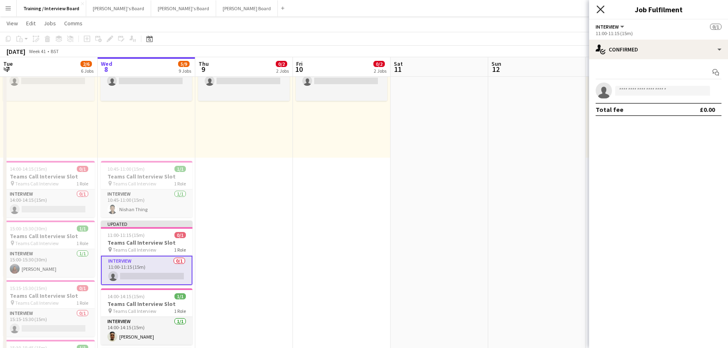
click at [600, 6] on icon "Close pop-in" at bounding box center [601, 9] width 8 height 8
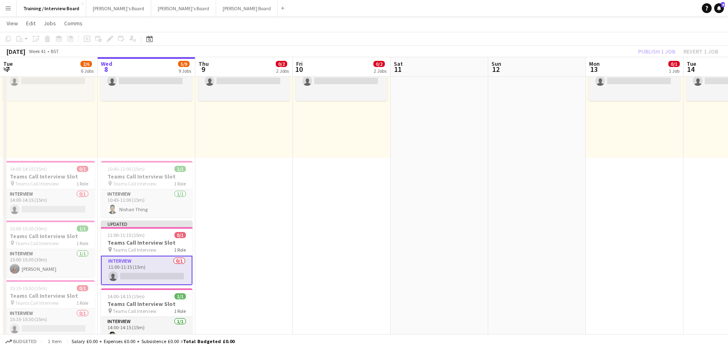
click at [647, 49] on div "Publish 1 job Revert 1 job" at bounding box center [679, 51] width 100 height 11
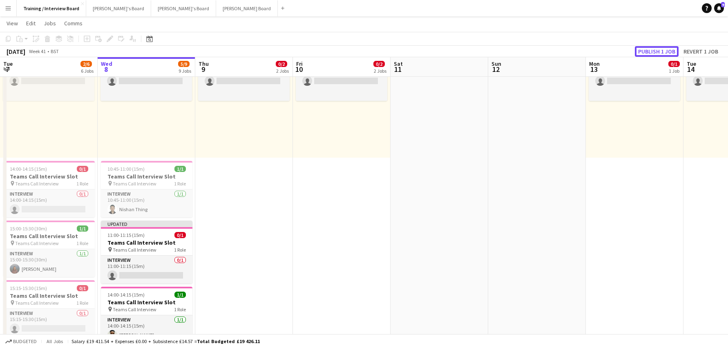
click at [647, 49] on button "Publish 1 job" at bounding box center [657, 51] width 44 height 11
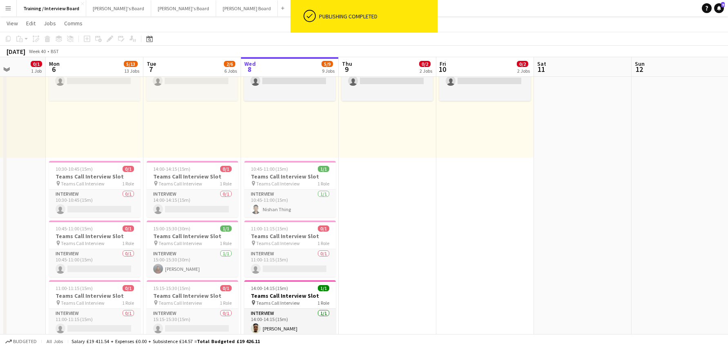
scroll to position [0, 247]
drag, startPoint x: 224, startPoint y: 143, endPoint x: 367, endPoint y: 158, distance: 144.2
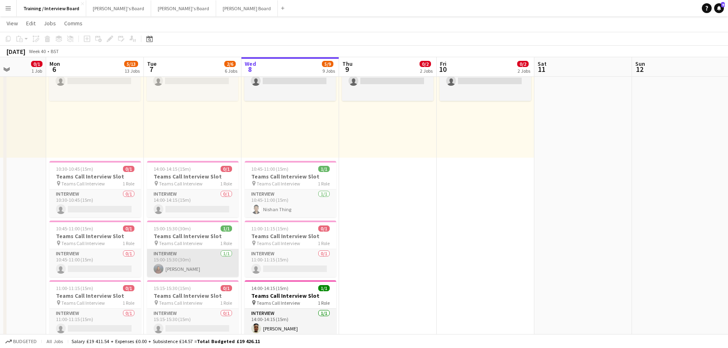
click at [174, 267] on app-card-role "Interview [DATE] 15:00-15:30 (30m) [PERSON_NAME]" at bounding box center [193, 263] width 92 height 28
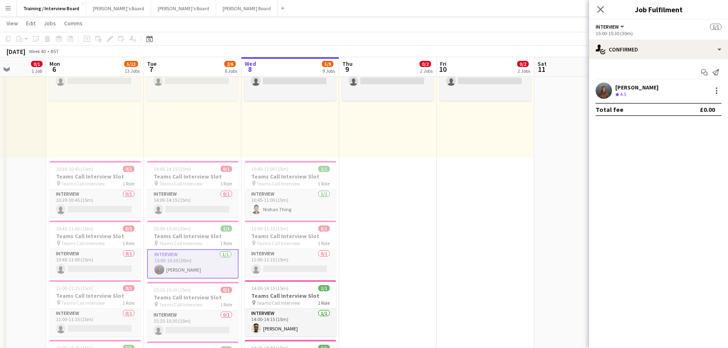
click at [630, 87] on div "[PERSON_NAME]" at bounding box center [636, 87] width 43 height 7
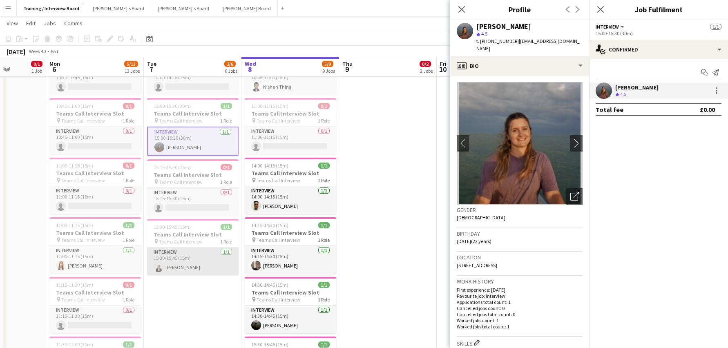
scroll to position [0, 246]
click at [178, 266] on app-card-role "Interview [DATE] 15:30-15:45 (15m) [PERSON_NAME]" at bounding box center [194, 262] width 92 height 28
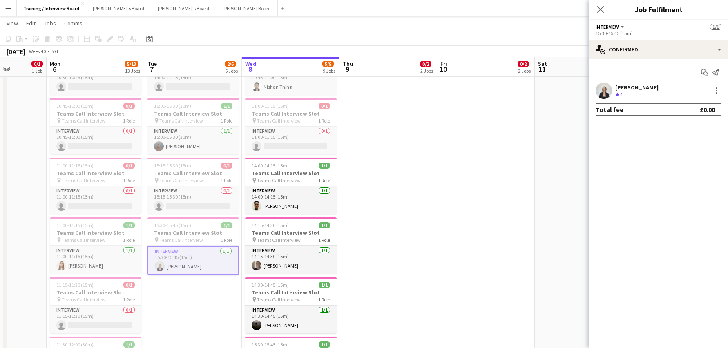
click at [633, 84] on div "[PERSON_NAME]" at bounding box center [636, 87] width 43 height 7
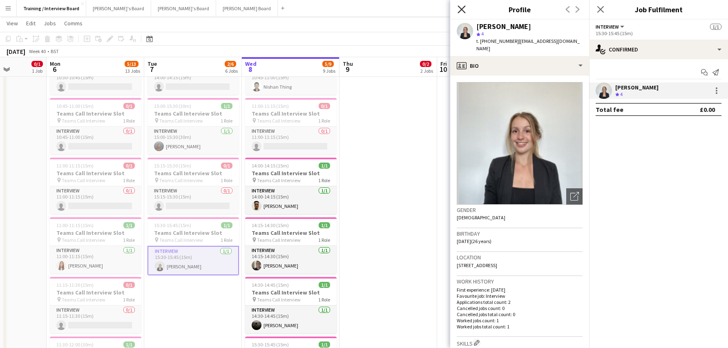
click at [461, 5] on icon "Close pop-in" at bounding box center [462, 9] width 8 height 8
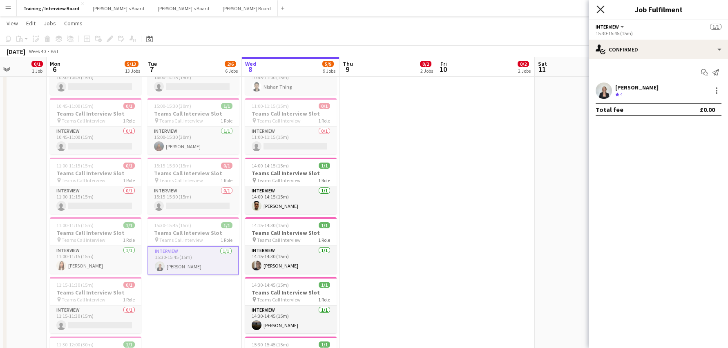
click at [598, 10] on icon "Close pop-in" at bounding box center [601, 9] width 8 height 8
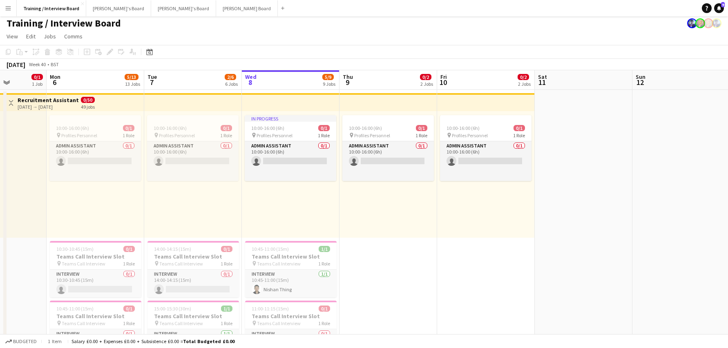
scroll to position [0, 0]
